Goal: Check status: Check status

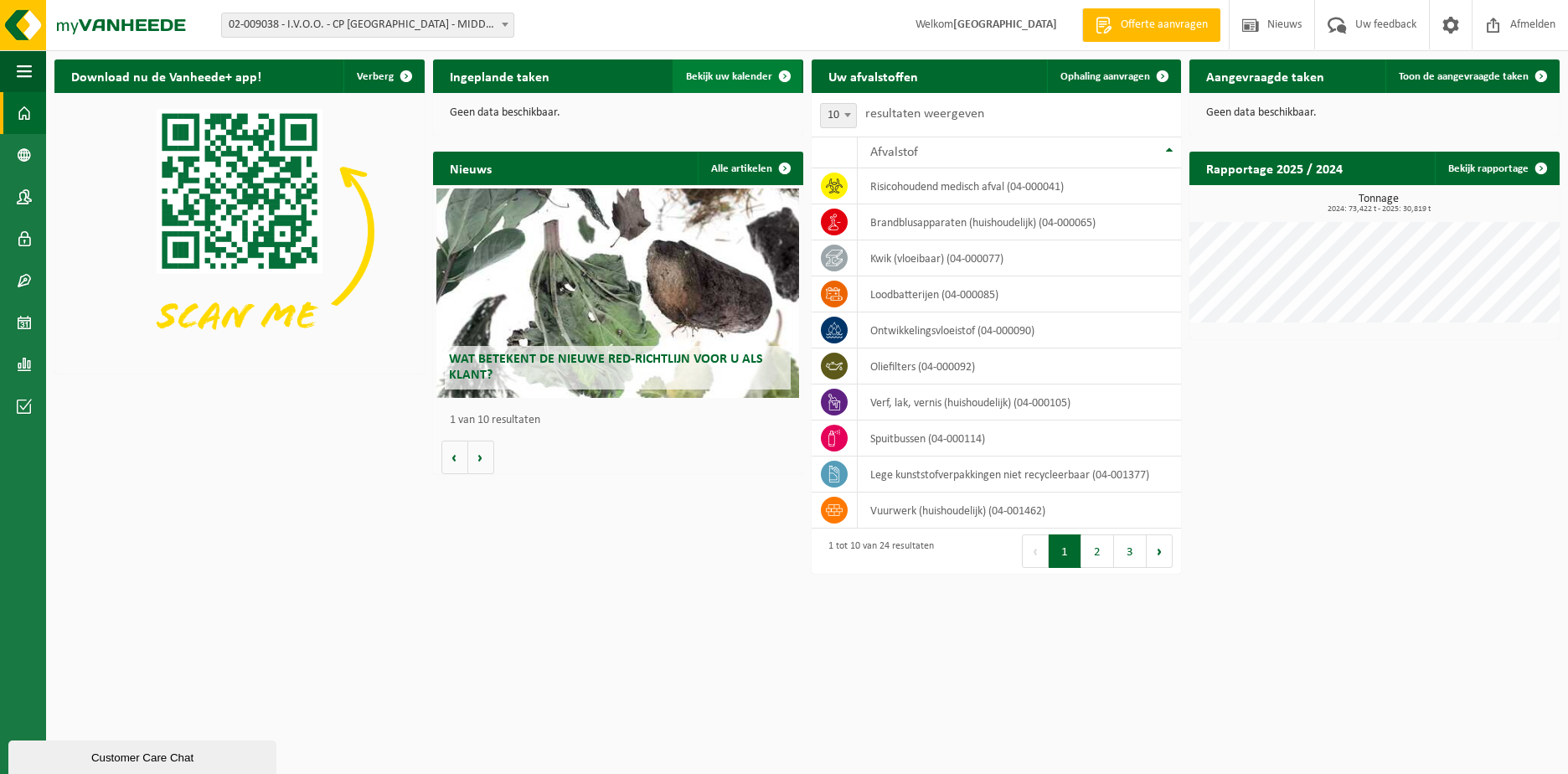
click at [726, 76] on span "Bekijk uw kalender" at bounding box center [728, 76] width 86 height 11
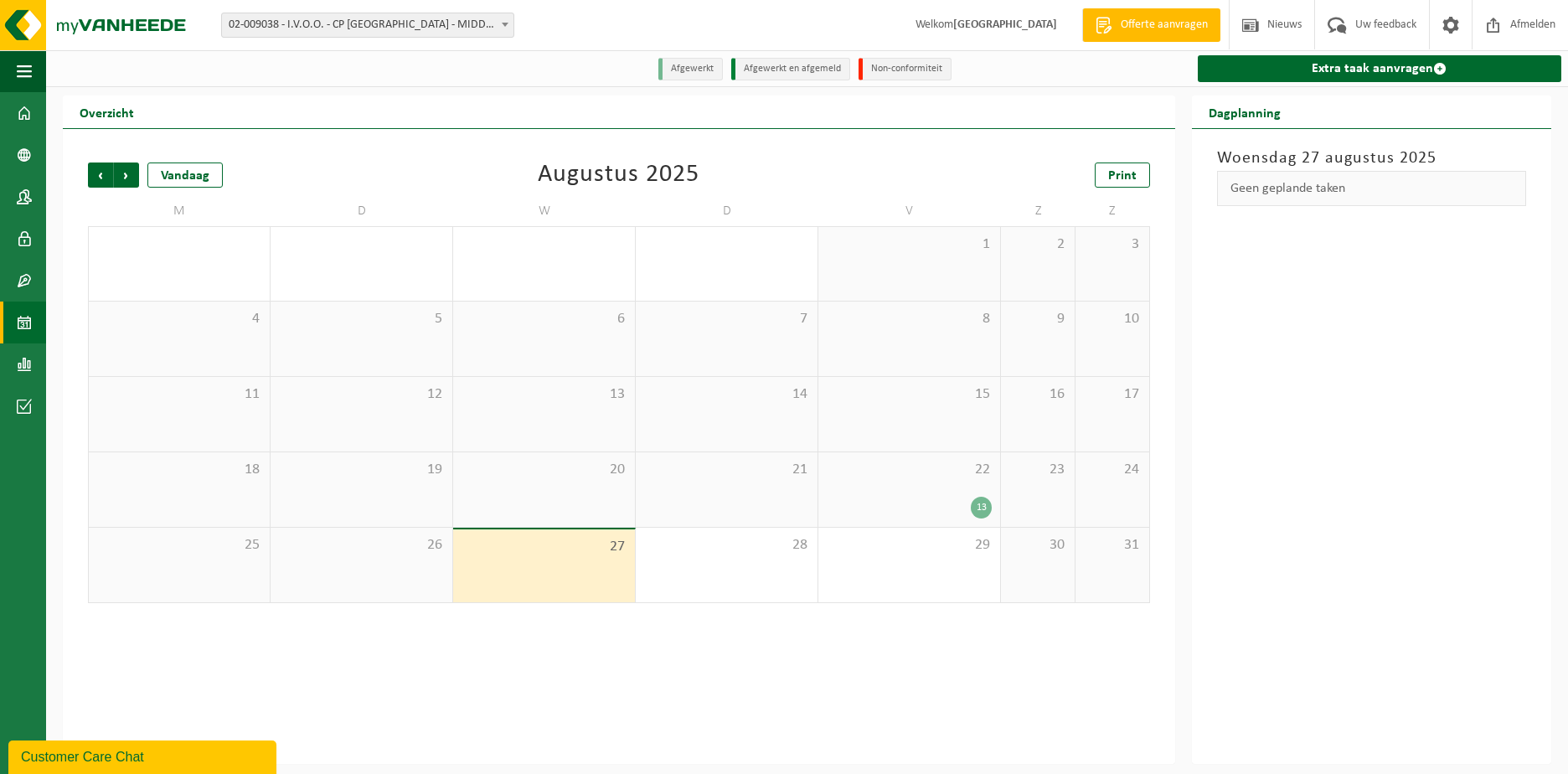
click at [903, 498] on div "13" at bounding box center [908, 508] width 165 height 22
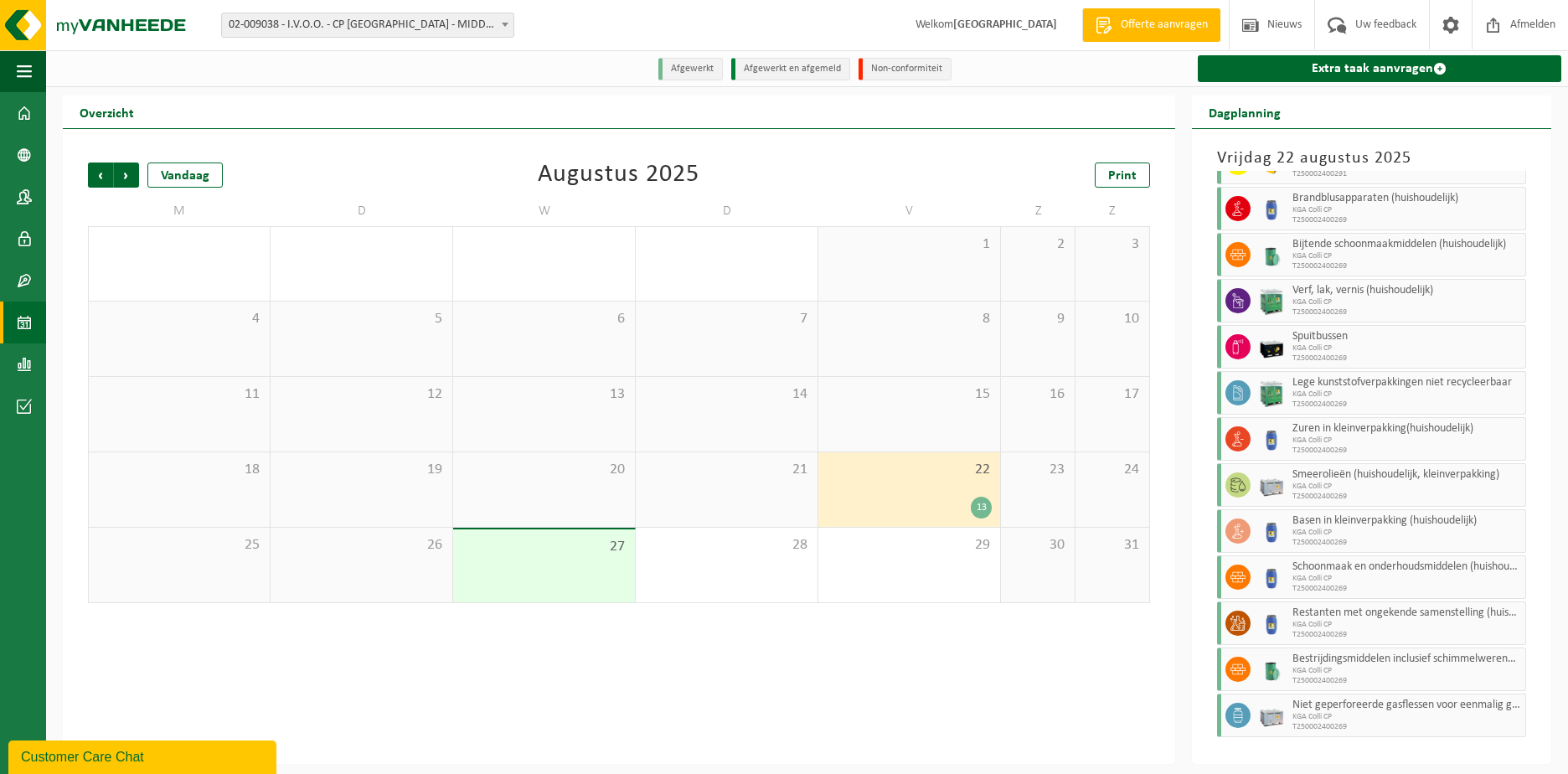
scroll to position [82, 0]
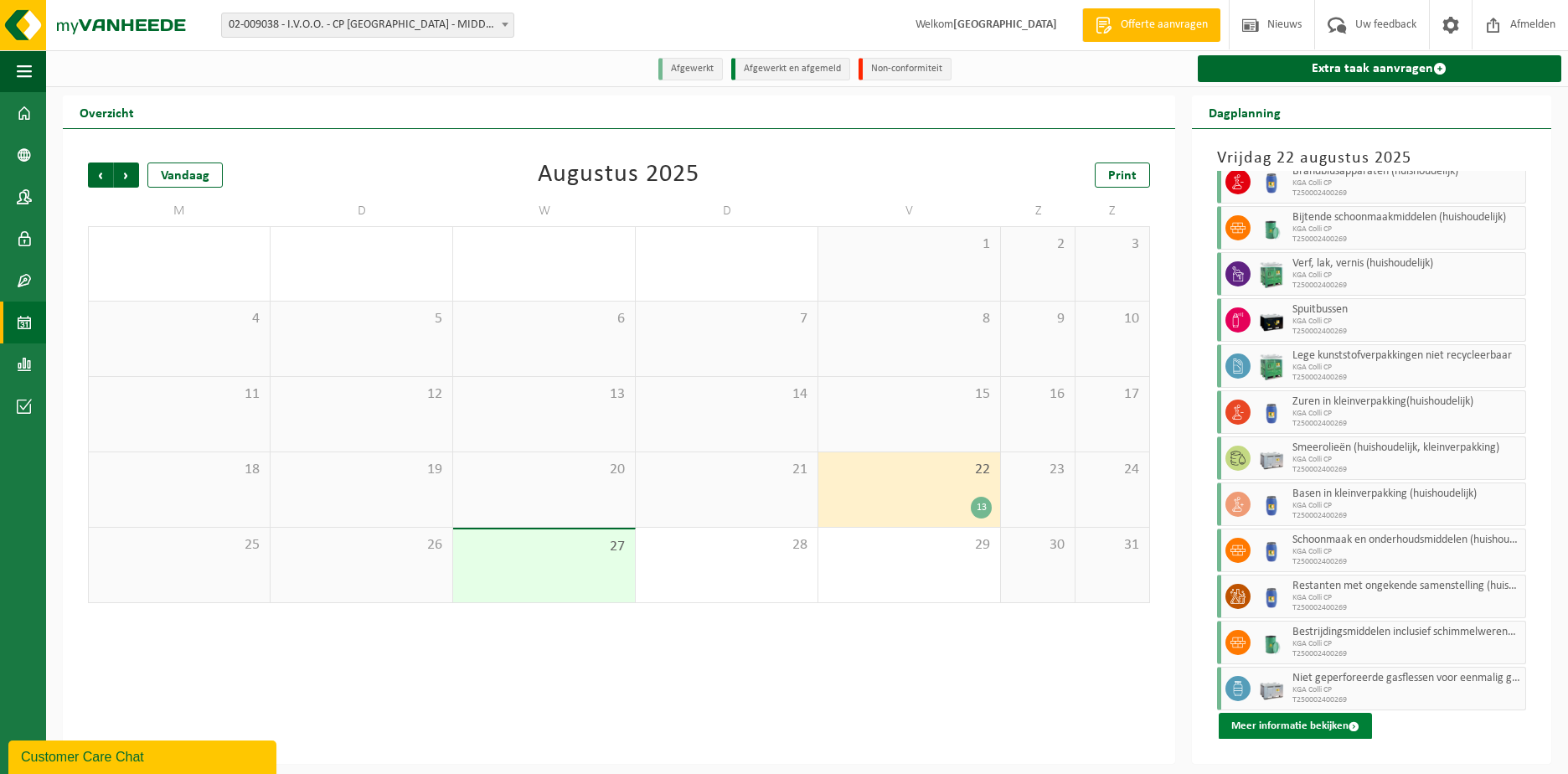
click at [1258, 729] on button "Meer informatie bekijken" at bounding box center [1295, 726] width 153 height 27
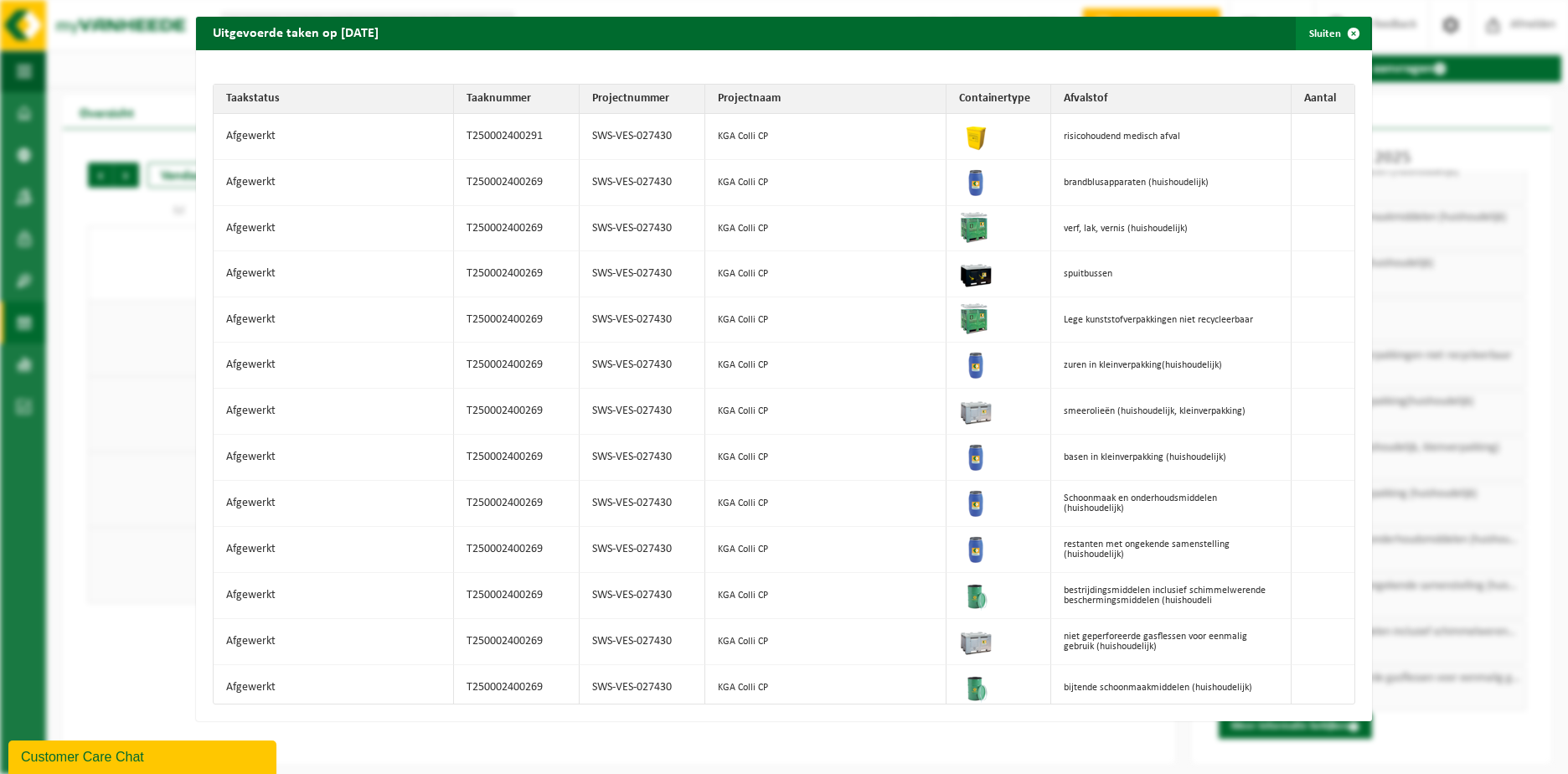
click at [1343, 29] on span "button" at bounding box center [1353, 34] width 34 height 34
